Goal: Task Accomplishment & Management: Manage account settings

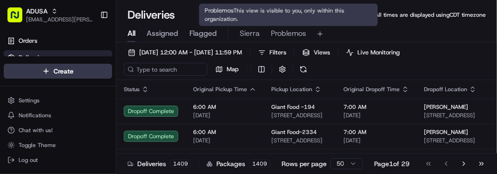
click at [294, 36] on span "Problemos" at bounding box center [288, 33] width 35 height 11
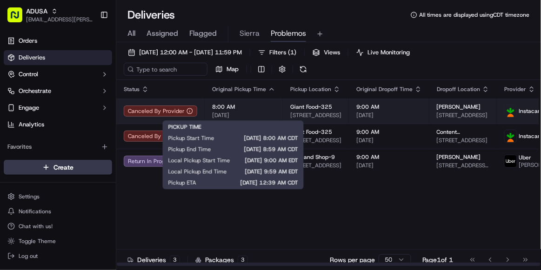
click at [265, 112] on span "[DATE]" at bounding box center [243, 115] width 63 height 7
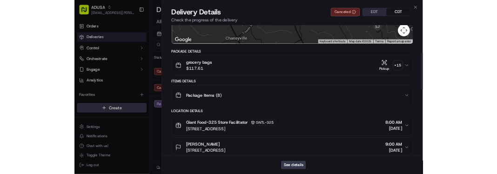
scroll to position [144, 0]
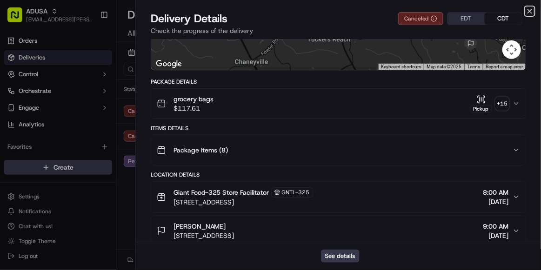
click at [496, 13] on icon "button" at bounding box center [529, 10] width 7 height 7
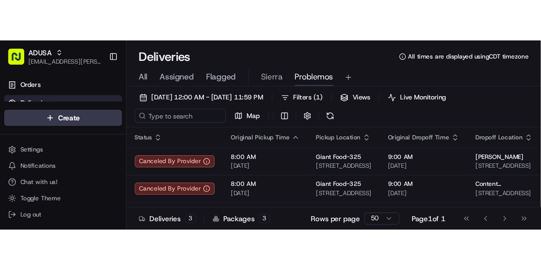
scroll to position [0, 0]
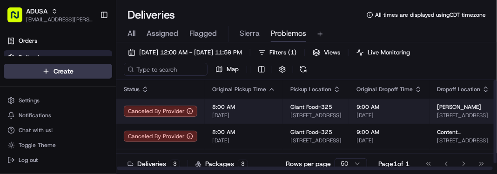
click at [273, 117] on td "8:00 AM 09/17/2025" at bounding box center [244, 111] width 78 height 25
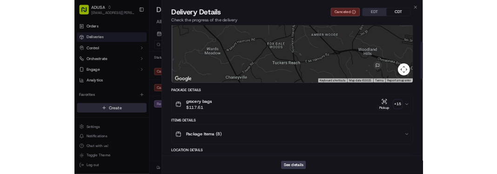
scroll to position [57, 0]
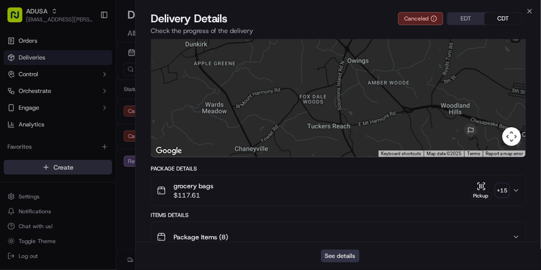
click at [333, 173] on button "See details" at bounding box center [340, 256] width 39 height 13
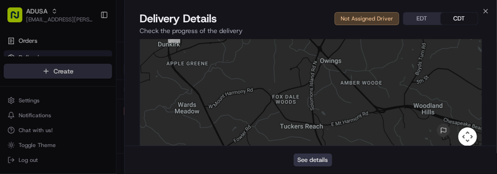
scroll to position [0, 0]
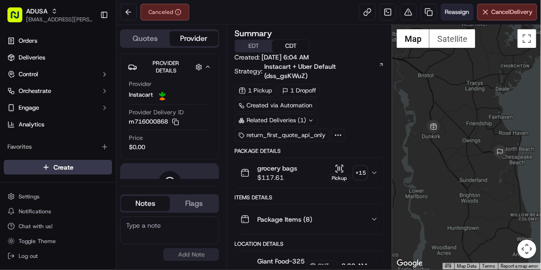
click at [454, 11] on span "Reassign" at bounding box center [457, 12] width 24 height 8
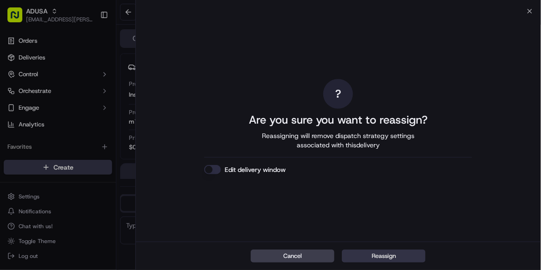
click at [383, 254] on button "Reassign" at bounding box center [384, 256] width 84 height 13
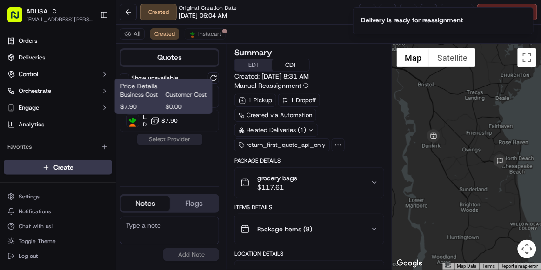
click at [172, 103] on span "$0.00" at bounding box center [186, 107] width 41 height 8
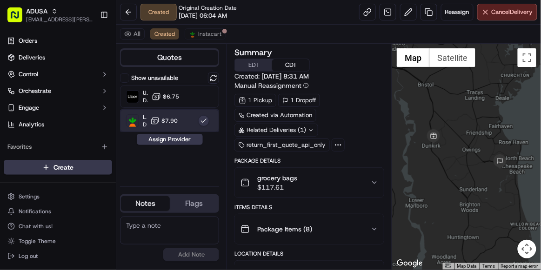
click at [181, 120] on div "Instacart Dropoff ETA - $7.90" at bounding box center [169, 121] width 99 height 22
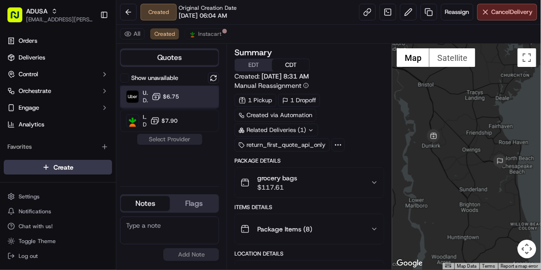
click at [191, 93] on div "Uber Dropoff ETA 49 minutes $6.75" at bounding box center [169, 97] width 99 height 22
click at [167, 141] on button "Assign Provider" at bounding box center [170, 139] width 66 height 11
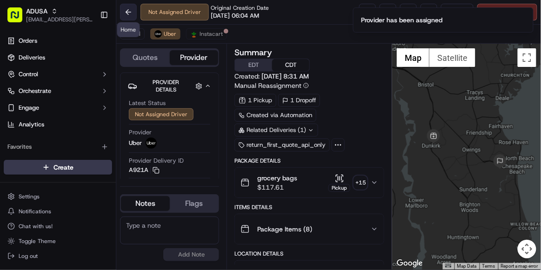
click at [130, 17] on button at bounding box center [128, 12] width 17 height 17
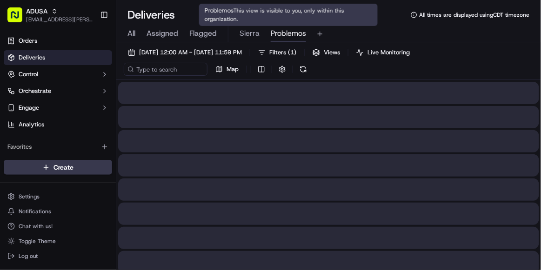
click at [293, 33] on span "Problemos" at bounding box center [288, 33] width 35 height 11
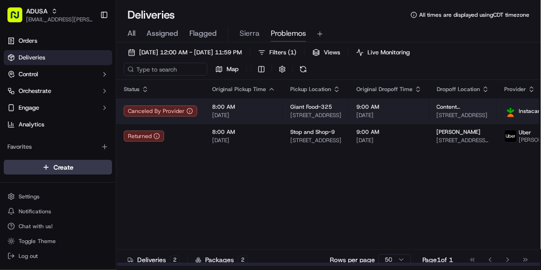
click at [259, 106] on span "8:00 AM" at bounding box center [243, 106] width 63 height 7
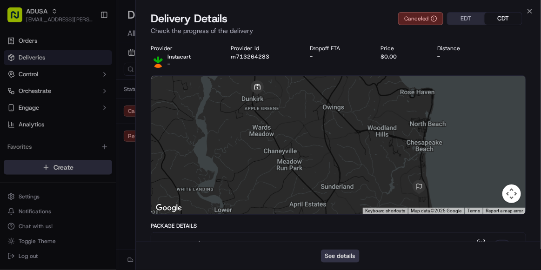
click at [340, 258] on button "See details" at bounding box center [340, 256] width 39 height 13
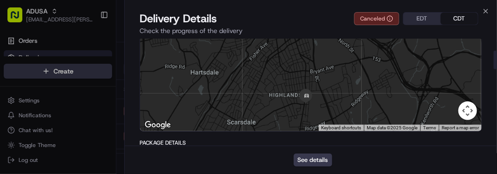
scroll to position [67, 0]
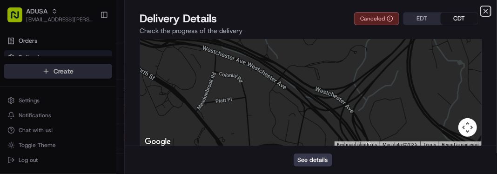
click at [482, 11] on icon "button" at bounding box center [485, 10] width 7 height 7
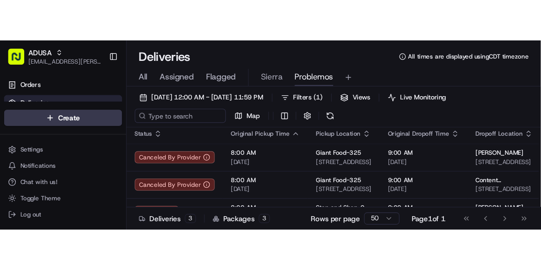
scroll to position [0, 0]
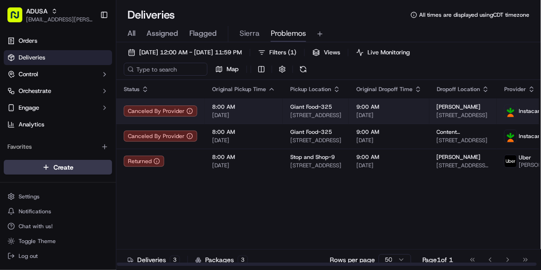
click at [277, 103] on td "8:00 AM 09/17/2025" at bounding box center [244, 111] width 78 height 25
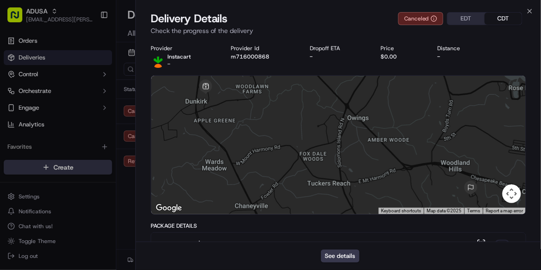
click at [264, 65] on div "Provider Instacart - Provider Id m716000868 Dropoff ETA - Price $0.00 Distance -" at bounding box center [338, 56] width 375 height 23
copy button "m716000868"
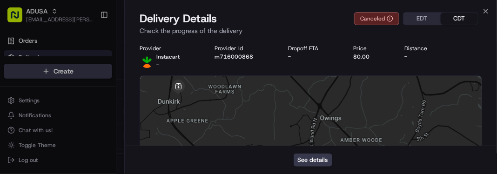
click at [465, 162] on div "See details" at bounding box center [311, 160] width 372 height 28
click at [483, 9] on icon "button" at bounding box center [485, 10] width 7 height 7
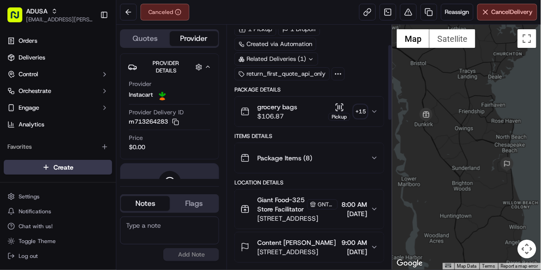
scroll to position [59, 0]
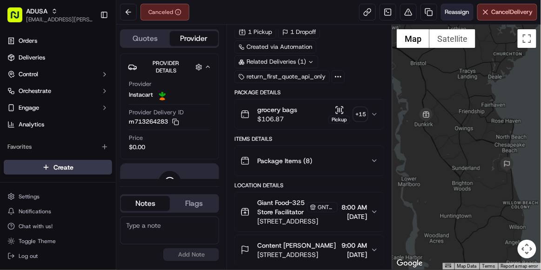
click at [455, 14] on span "Reassign" at bounding box center [457, 12] width 24 height 8
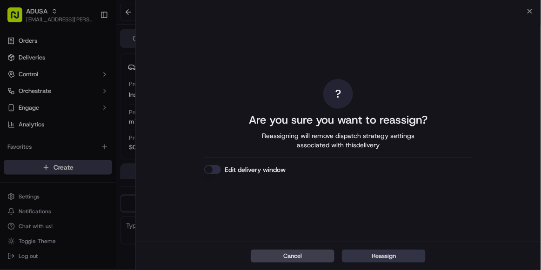
click at [393, 256] on button "Reassign" at bounding box center [384, 256] width 84 height 13
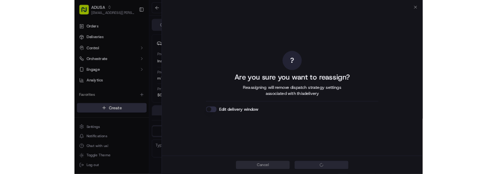
scroll to position [49, 0]
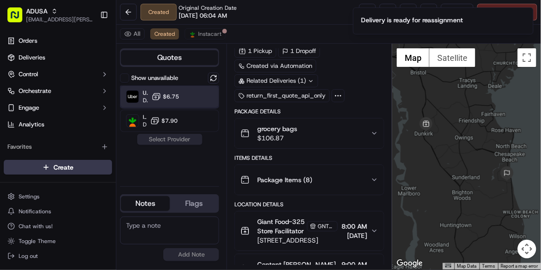
click at [185, 97] on div "Uber Dropoff ETA 56 minutes $6.75" at bounding box center [169, 97] width 99 height 22
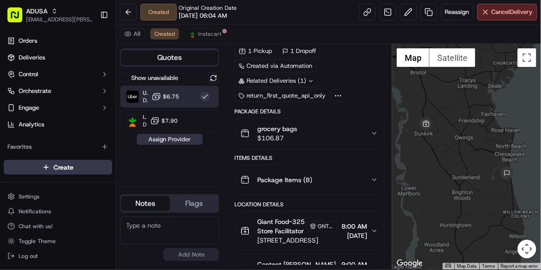
click at [188, 139] on button "Assign Provider" at bounding box center [170, 139] width 66 height 11
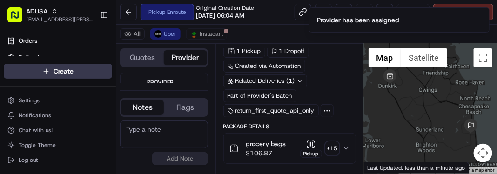
scroll to position [0, 0]
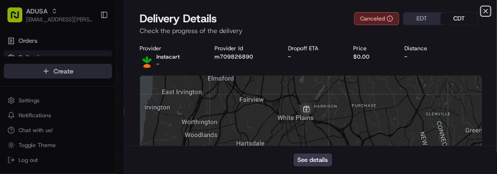
click at [485, 9] on icon "button" at bounding box center [485, 10] width 7 height 7
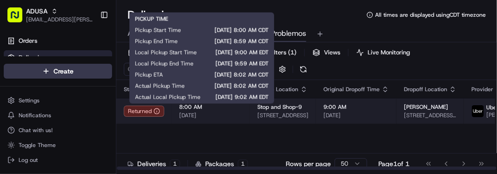
click at [217, 110] on span "8:00 AM" at bounding box center [210, 106] width 63 height 7
click at [226, 111] on span "8:00 AM" at bounding box center [210, 106] width 63 height 7
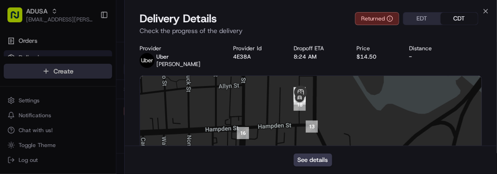
drag, startPoint x: 226, startPoint y: 112, endPoint x: 408, endPoint y: 53, distance: 192.1
click at [409, 53] on div "Distance -" at bounding box center [429, 53] width 40 height 16
click at [327, 156] on button "See details" at bounding box center [312, 159] width 39 height 13
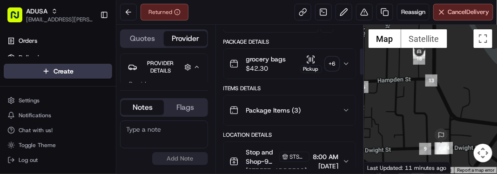
scroll to position [125, 0]
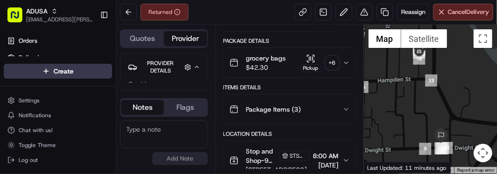
drag, startPoint x: 300, startPoint y: 80, endPoint x: 407, endPoint y: 129, distance: 117.8
click at [407, 129] on div at bounding box center [430, 99] width 133 height 149
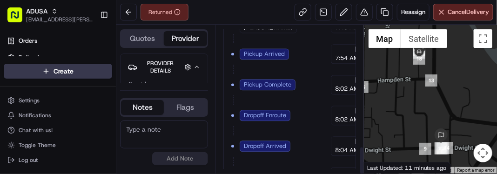
scroll to position [645, 0]
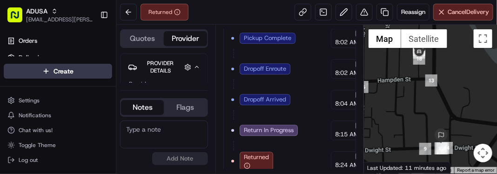
click at [179, 132] on textarea at bounding box center [164, 134] width 88 height 28
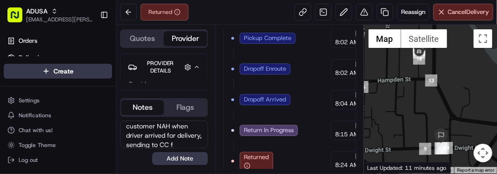
scroll to position [13, 0]
type textarea "customer NAH when driver arrived for delivery, sending to CC for cancel/re-sche…"
click at [179, 161] on button "Add Note" at bounding box center [180, 158] width 56 height 13
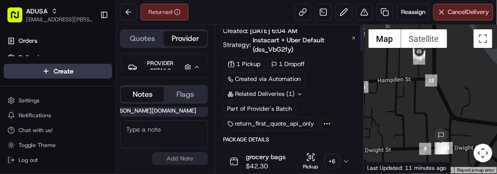
scroll to position [0, 0]
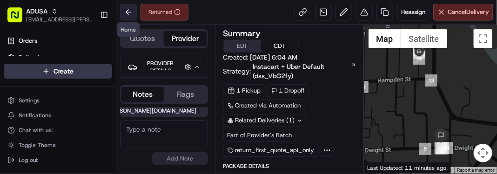
click at [127, 12] on button at bounding box center [128, 12] width 17 height 17
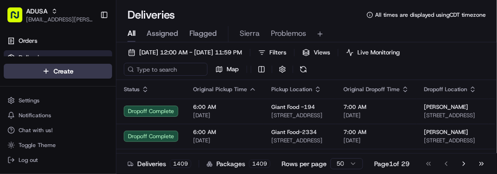
drag, startPoint x: 328, startPoint y: 160, endPoint x: 290, endPoint y: 36, distance: 129.0
click at [290, 36] on span "Problemos" at bounding box center [288, 33] width 35 height 11
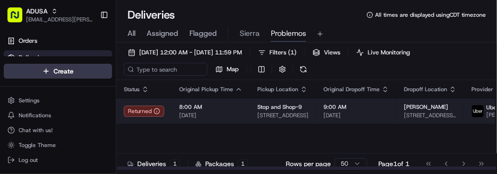
click at [368, 111] on span "9:00 AM" at bounding box center [356, 106] width 66 height 7
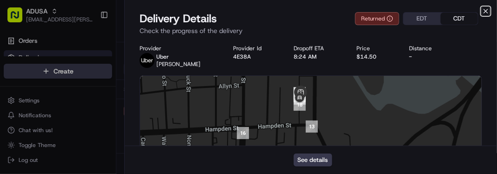
click at [485, 11] on icon "button" at bounding box center [486, 11] width 4 height 4
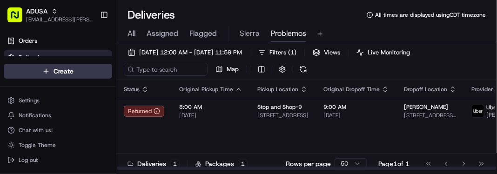
scroll to position [0, 111]
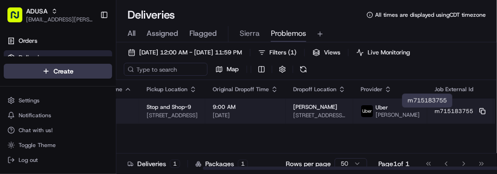
click at [481, 114] on rect at bounding box center [483, 112] width 4 height 4
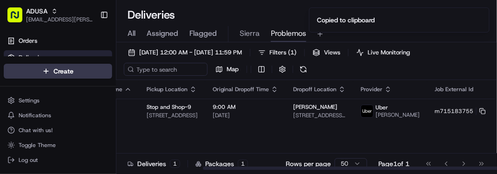
click at [444, 134] on div "Status Original Pickup Time Pickup Location Original Dropoff Time Dropoff Locat…" at bounding box center [267, 125] width 522 height 90
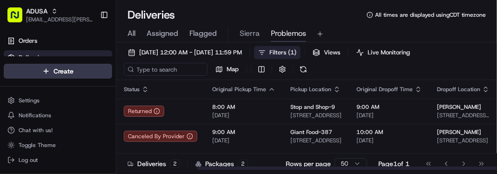
scroll to position [0, 111]
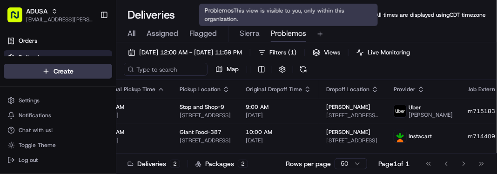
click at [285, 33] on span "Problemos" at bounding box center [288, 33] width 35 height 11
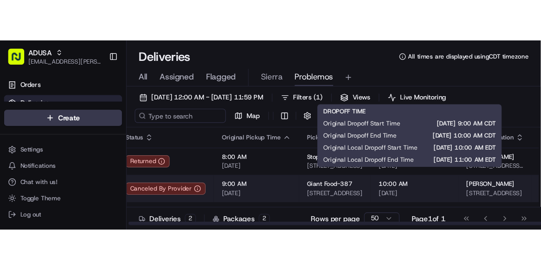
scroll to position [0, 0]
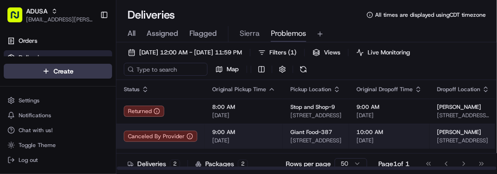
click at [255, 136] on span "9:00 AM" at bounding box center [243, 131] width 63 height 7
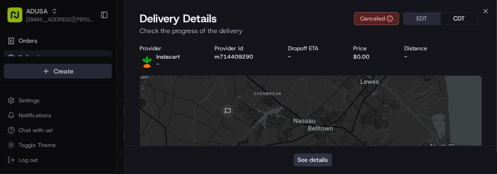
click at [308, 159] on button "See details" at bounding box center [312, 159] width 39 height 13
click at [486, 10] on icon "button" at bounding box center [485, 10] width 7 height 7
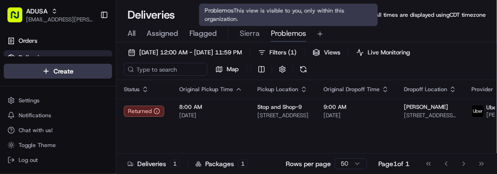
click at [288, 37] on span "Problemos" at bounding box center [288, 33] width 35 height 11
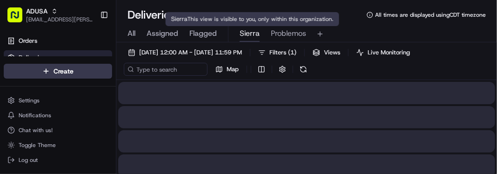
click at [253, 31] on span "Sierra" at bounding box center [250, 33] width 20 height 11
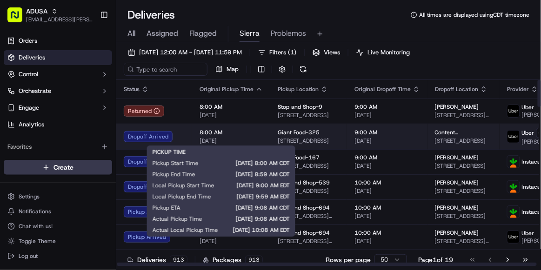
click at [247, 135] on div "8:00 AM 09/17/2025" at bounding box center [231, 137] width 63 height 16
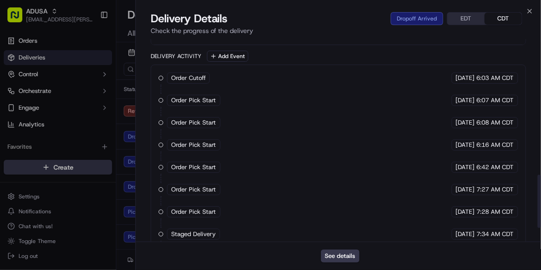
scroll to position [571, 0]
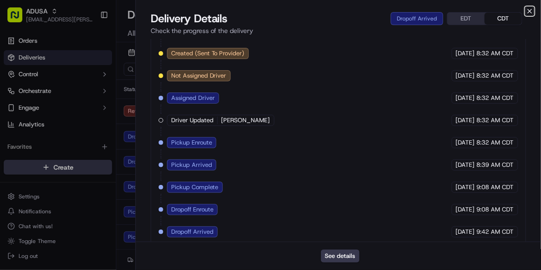
click at [496, 9] on icon "button" at bounding box center [529, 10] width 7 height 7
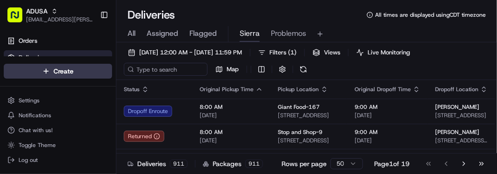
scroll to position [0, 0]
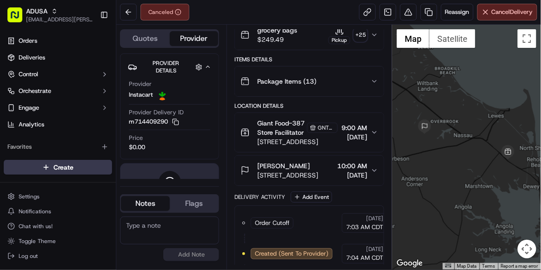
scroll to position [187, 0]
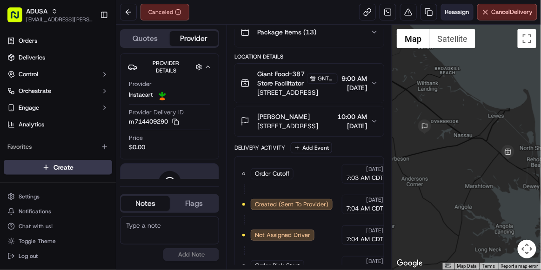
click at [450, 15] on span "Reassign" at bounding box center [457, 12] width 24 height 8
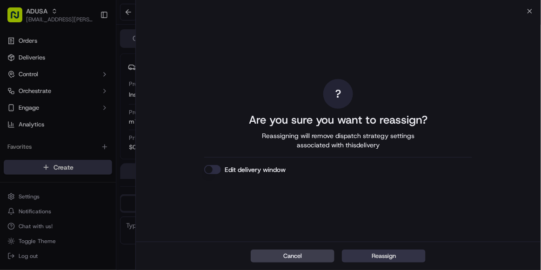
click at [364, 254] on button "Reassign" at bounding box center [384, 256] width 84 height 13
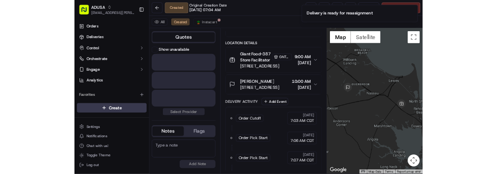
scroll to position [178, 0]
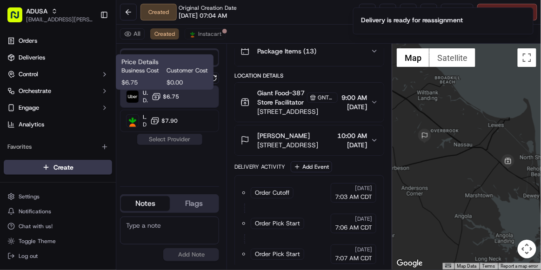
click at [163, 94] on span "$6.75" at bounding box center [171, 96] width 16 height 7
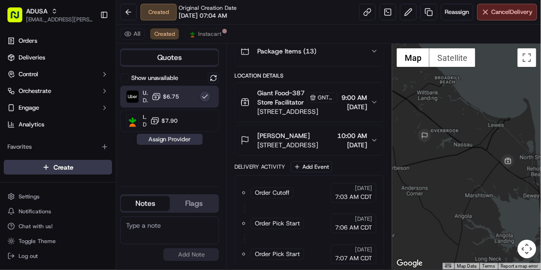
click at [184, 140] on button "Assign Provider" at bounding box center [170, 139] width 66 height 11
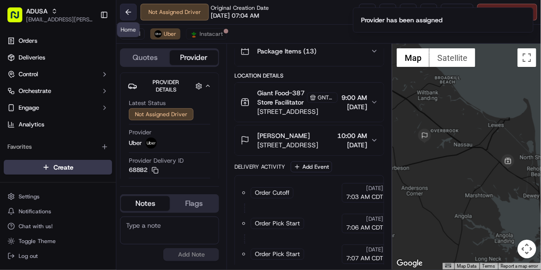
click at [124, 13] on button at bounding box center [128, 12] width 17 height 17
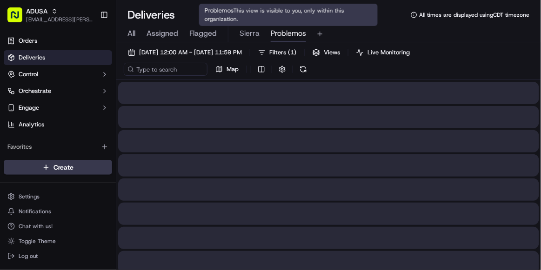
click at [283, 30] on span "Problemos" at bounding box center [288, 33] width 35 height 11
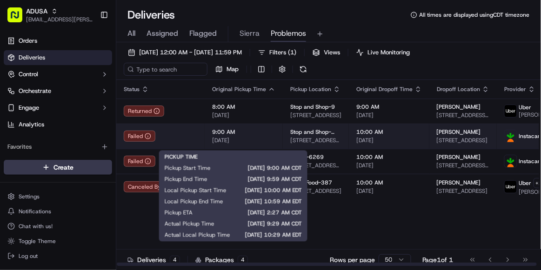
click at [271, 140] on div "9:00 AM 09/17/2025" at bounding box center [243, 136] width 63 height 16
